Goal: Transaction & Acquisition: Obtain resource

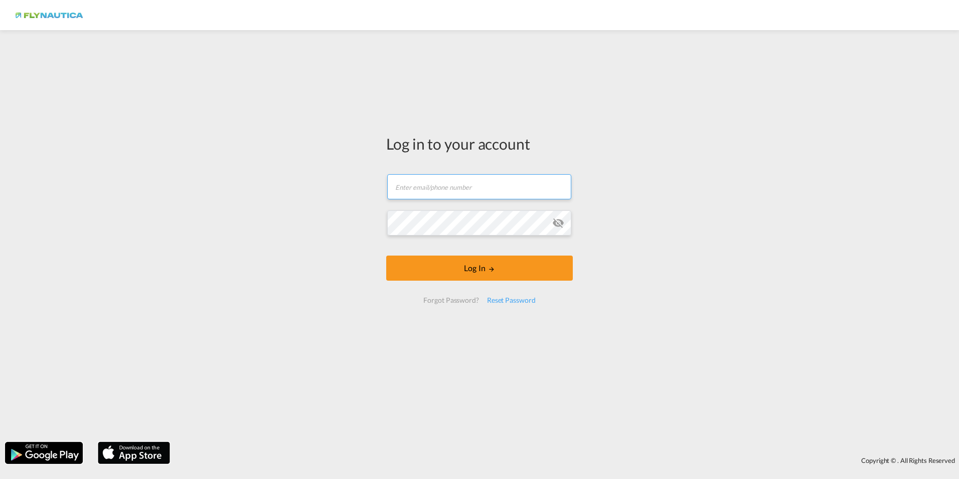
click at [470, 199] on input "text" at bounding box center [479, 186] width 184 height 25
type input "[EMAIL_ADDRESS][DOMAIN_NAME]"
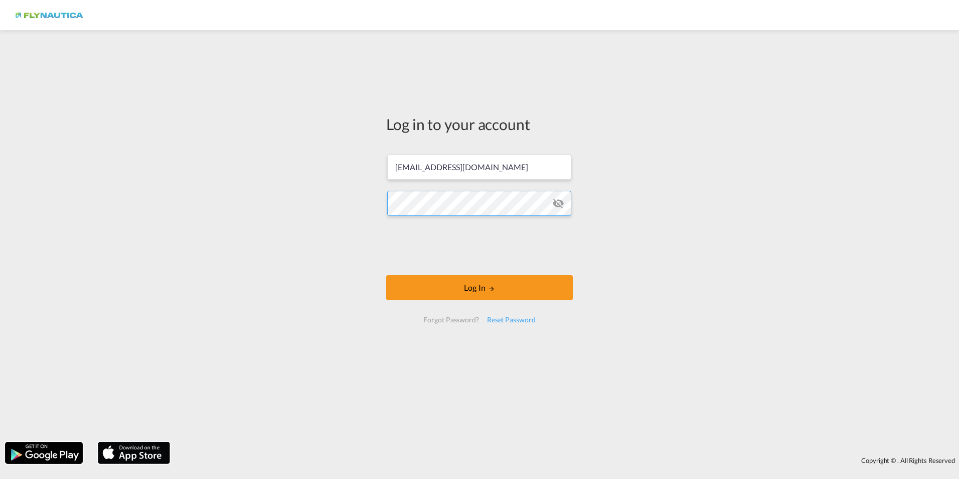
click at [386, 275] on button "Log In" at bounding box center [479, 287] width 187 height 25
click at [314, 207] on div "Log in to your account [EMAIL_ADDRESS][DOMAIN_NAME] Log In Forgot Password? Res…" at bounding box center [479, 235] width 959 height 401
click at [386, 275] on button "Log In" at bounding box center [479, 287] width 187 height 25
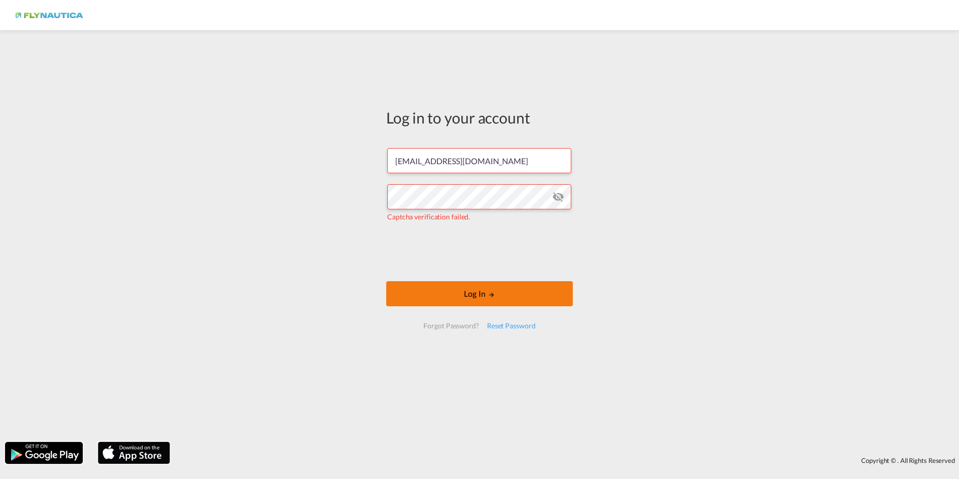
click at [489, 297] on md-icon "LOGIN" at bounding box center [491, 294] width 7 height 7
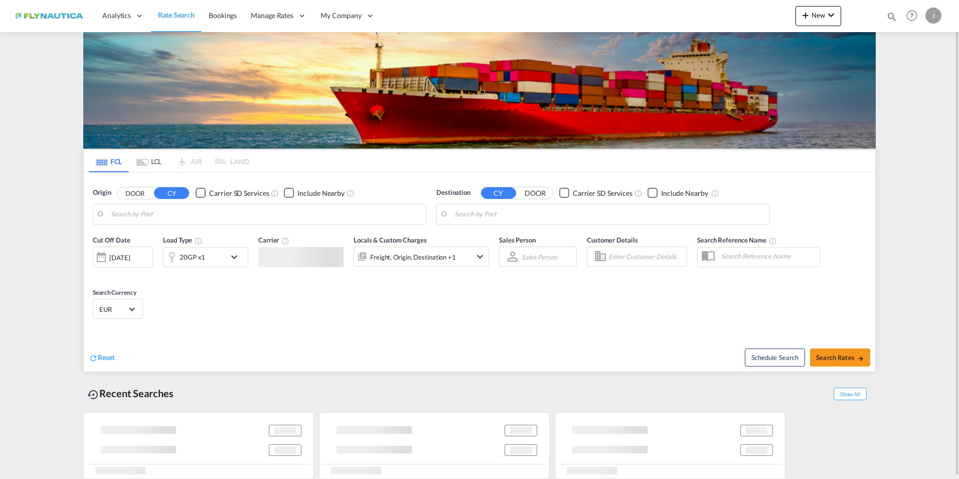
type input "[GEOGRAPHIC_DATA], [GEOGRAPHIC_DATA]"
type input "[GEOGRAPHIC_DATA], NLRTM"
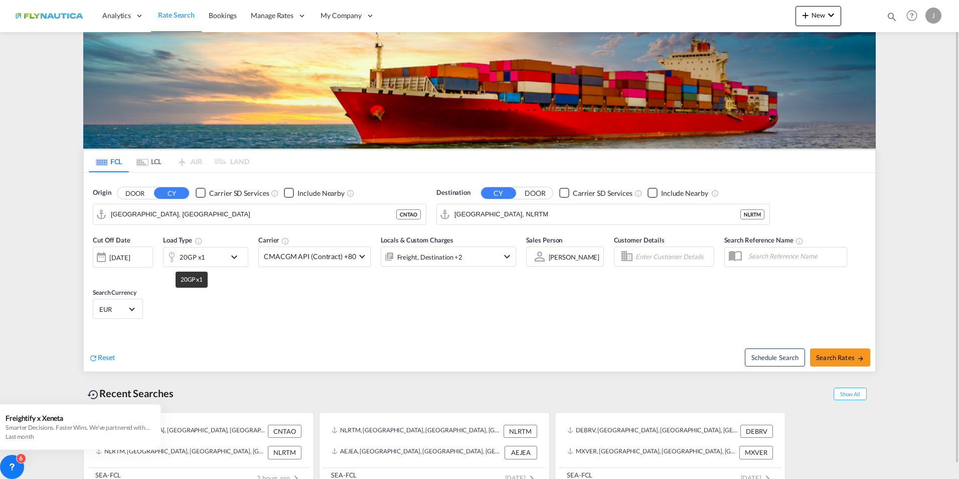
click at [200, 259] on div "20GP x1" at bounding box center [193, 257] width 26 height 14
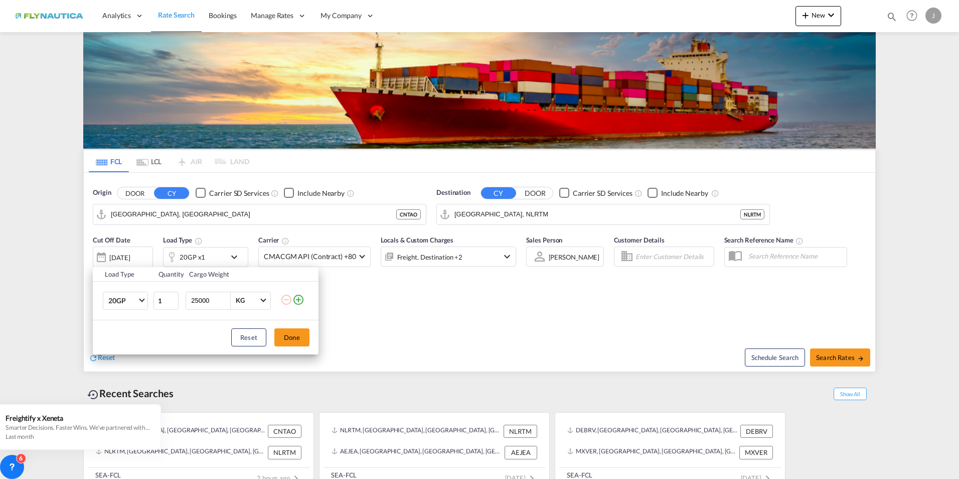
click at [370, 297] on div "Load Type Quantity Cargo Weight 20GP 20GP 40GP 40HC 45HC 20RE 40RE 40HR 20OT 40…" at bounding box center [479, 239] width 959 height 479
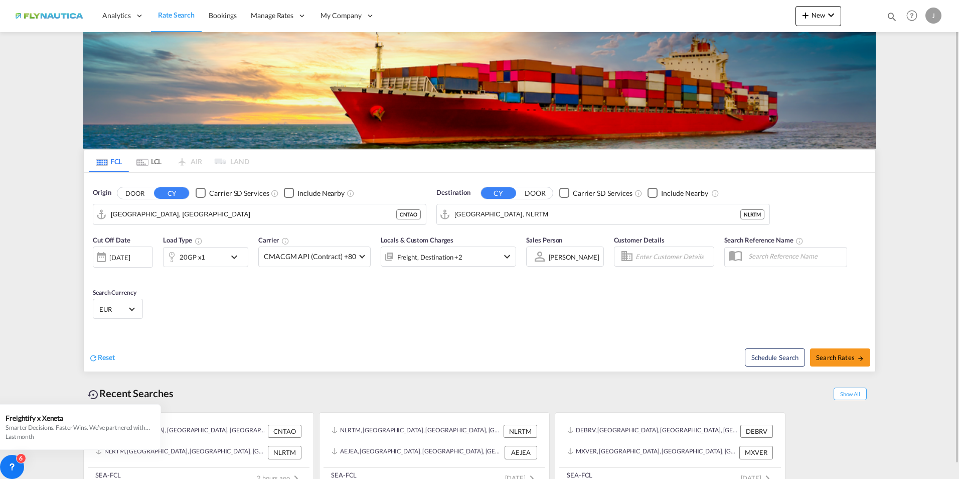
click at [478, 254] on div "Freight, Destination +2" at bounding box center [434, 256] width 107 height 20
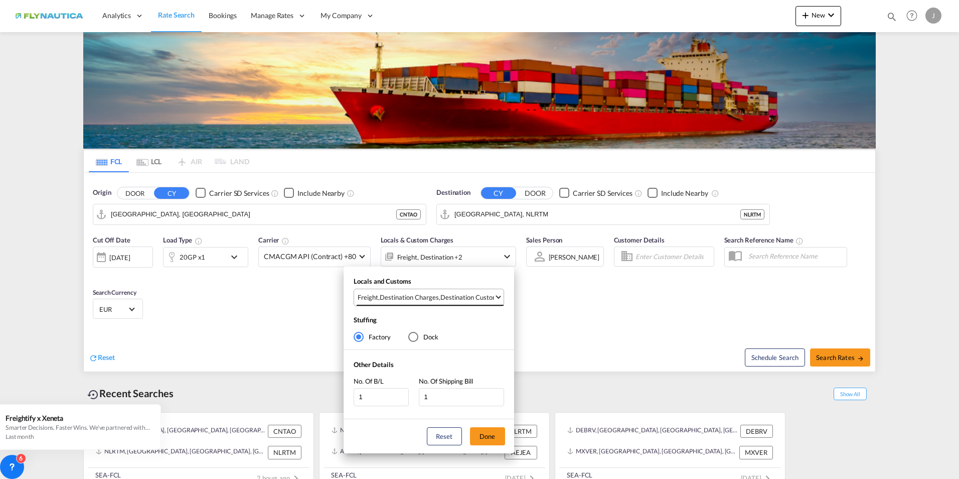
click at [453, 291] on md-select-value "Freight , Destination Charges , Destination Custom Charges" at bounding box center [430, 297] width 147 height 17
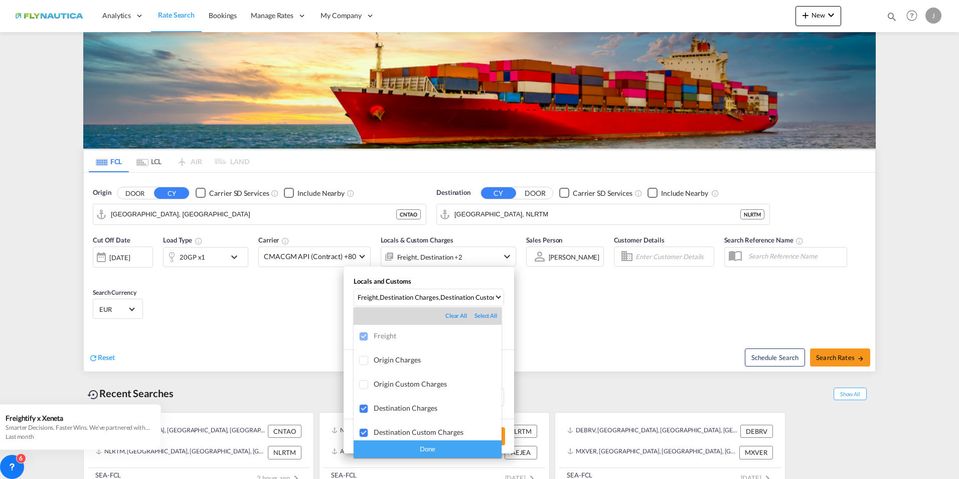
click at [434, 447] on div "Done" at bounding box center [428, 449] width 148 height 18
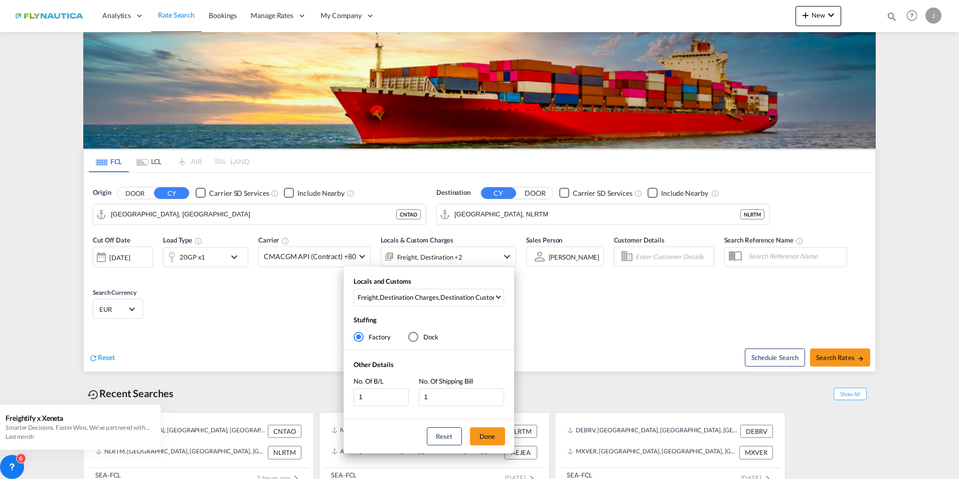
click at [629, 307] on div "Locals and Customs Freight , Destination Charges , Destination Custom Charges S…" at bounding box center [479, 239] width 959 height 479
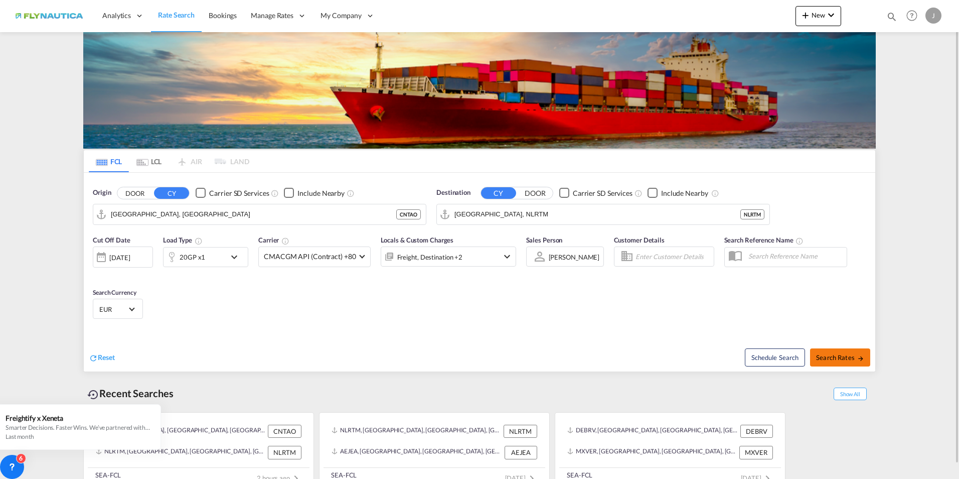
click at [844, 356] on span "Search Rates" at bounding box center [840, 357] width 48 height 8
type input "CNTAO to NLRTM / [DATE]"
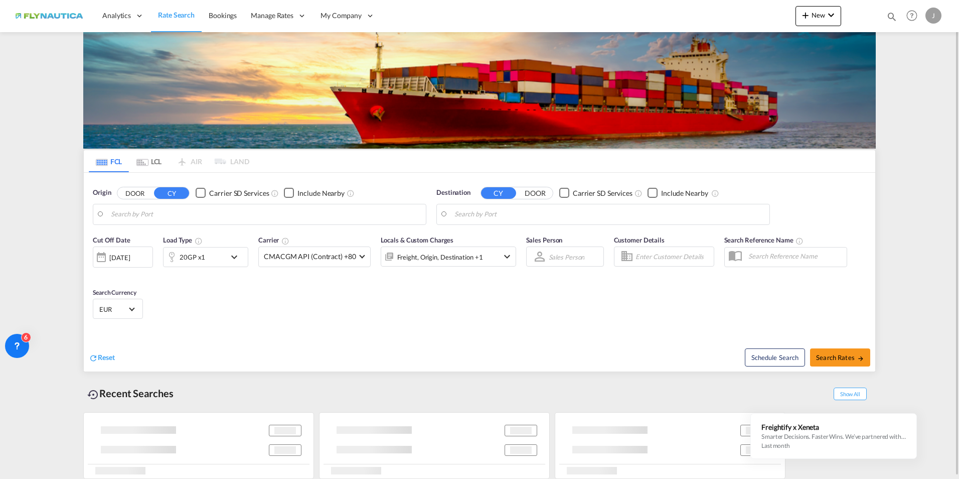
click at [229, 257] on md-icon "icon-chevron-down" at bounding box center [236, 257] width 17 height 12
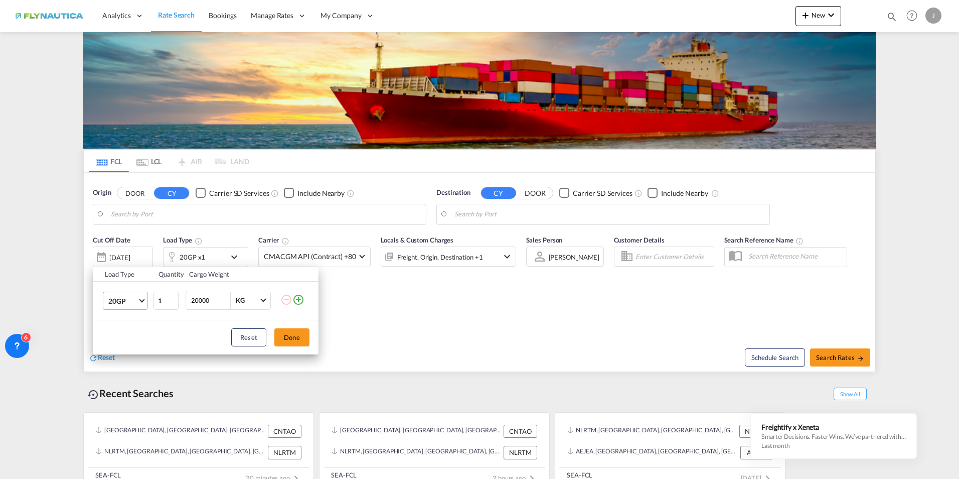
click at [139, 307] on md-select-value "20GP" at bounding box center [127, 300] width 40 height 17
click at [128, 340] on md-option "40HC" at bounding box center [134, 349] width 68 height 24
click at [289, 333] on button "Done" at bounding box center [291, 337] width 35 height 18
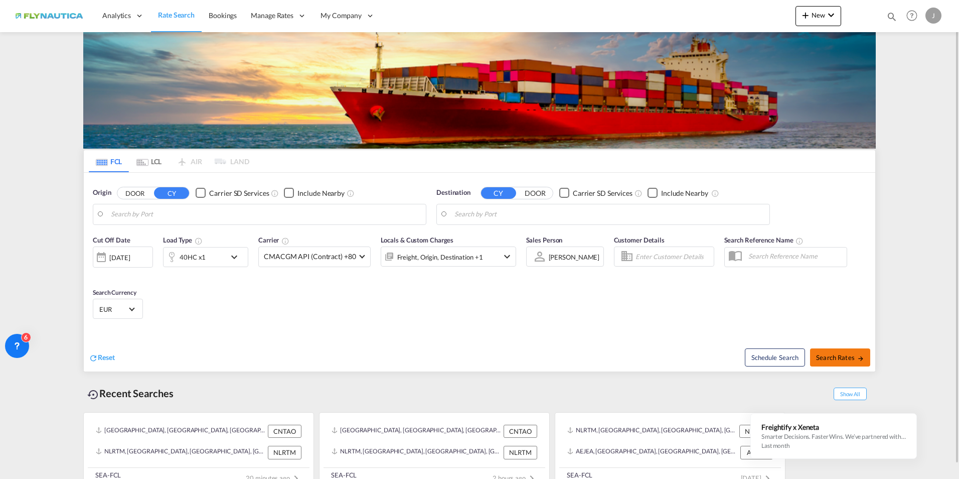
click at [840, 359] on span "Search Rates" at bounding box center [840, 357] width 48 height 8
click at [251, 216] on body "Analytics Dashboard Rate Search Bookings Manage Rates My Rate Files" at bounding box center [479, 239] width 959 height 479
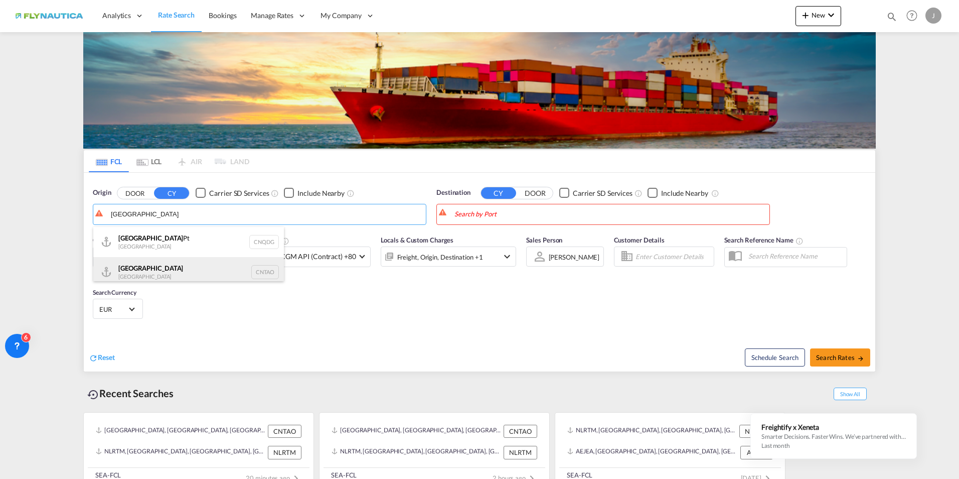
click at [236, 263] on div "Qingdao China CNTAO" at bounding box center [188, 272] width 191 height 30
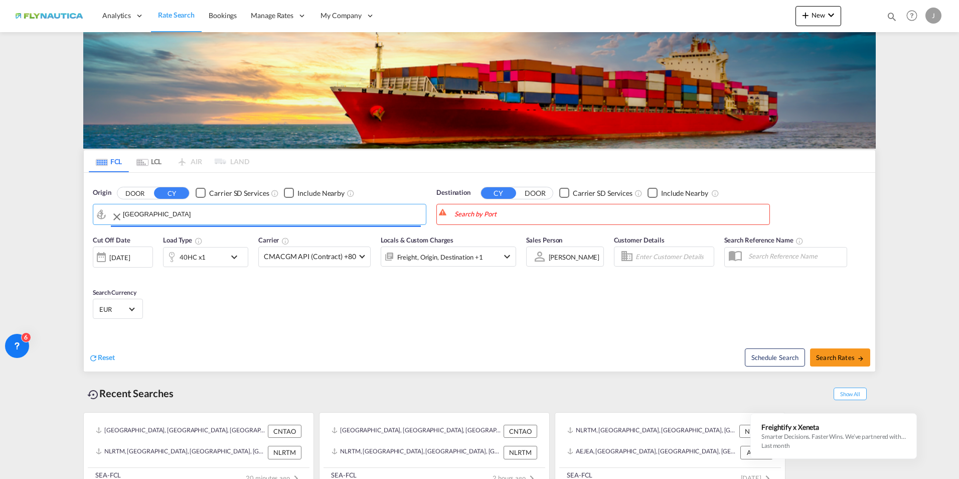
type input "[GEOGRAPHIC_DATA], [GEOGRAPHIC_DATA]"
click at [555, 219] on body "Analytics Dashboard Rate Search Bookings Manage Rates My Rate Files" at bounding box center [479, 239] width 959 height 479
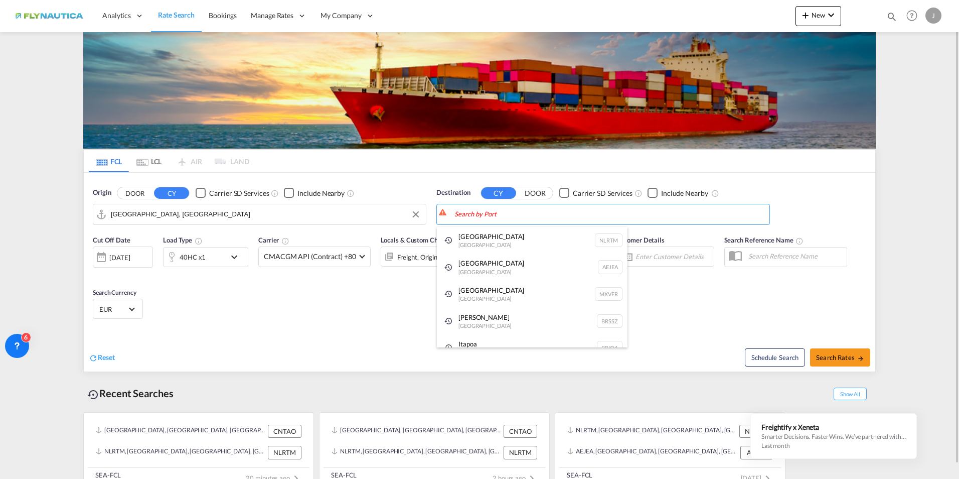
click at [552, 246] on div "[GEOGRAPHIC_DATA] [GEOGRAPHIC_DATA] NLRTM" at bounding box center [532, 240] width 191 height 27
type input "[GEOGRAPHIC_DATA], NLRTM"
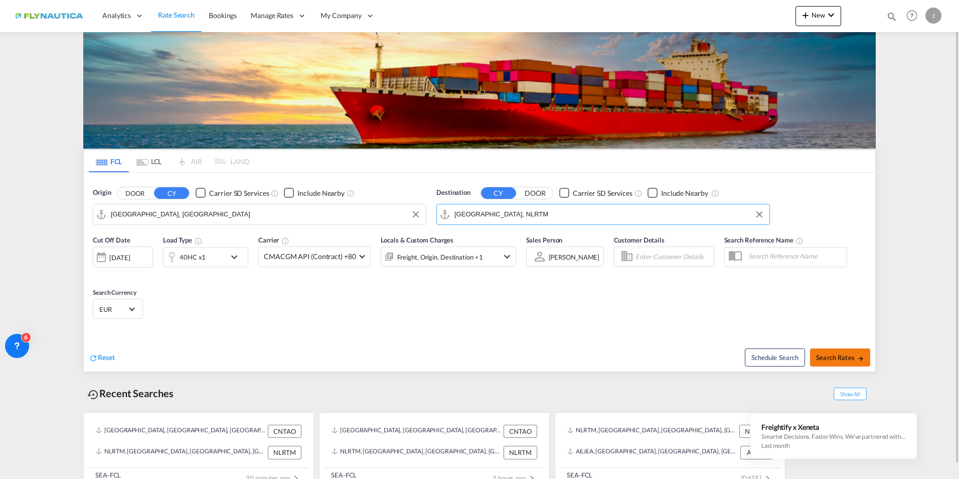
click at [850, 357] on span "Search Rates" at bounding box center [840, 357] width 48 height 8
type input "CNTAO to NLRTM / [DATE]"
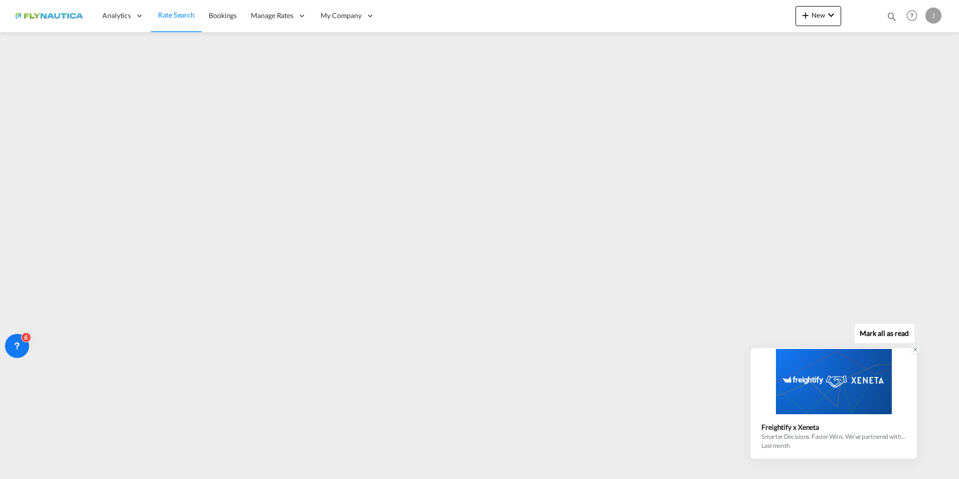
click at [915, 348] on icon at bounding box center [916, 350] width 4 height 4
